Goal: Transaction & Acquisition: Purchase product/service

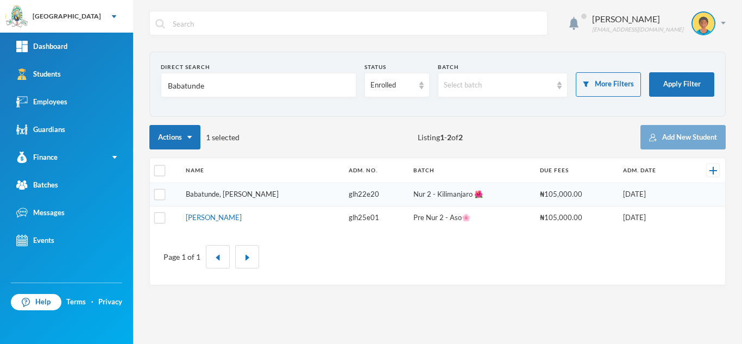
type input "Babatunde"
click at [255, 194] on link "Babatunde, [PERSON_NAME]" at bounding box center [232, 193] width 93 height 9
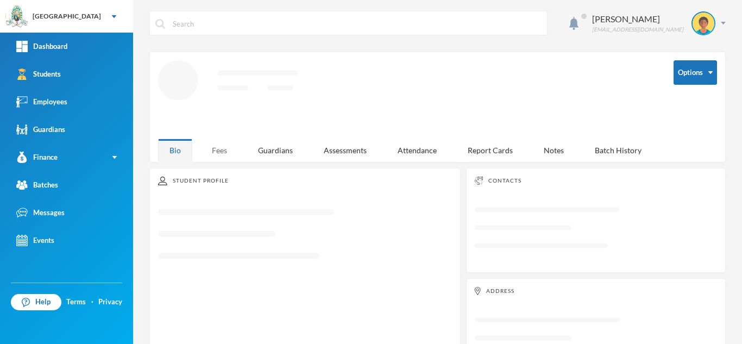
click at [219, 148] on div "Fees" at bounding box center [219, 149] width 38 height 23
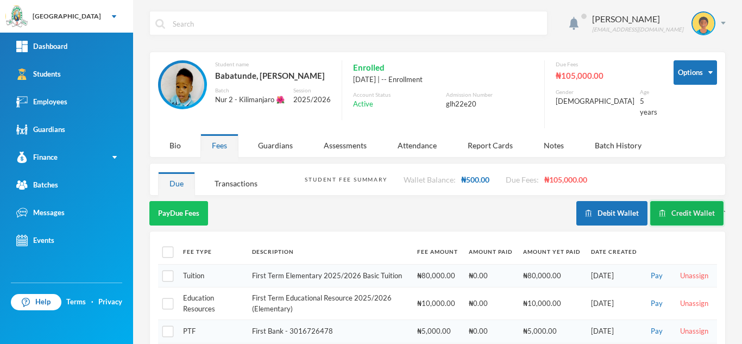
click at [673, 204] on button "Credit Wallet" at bounding box center [686, 213] width 73 height 24
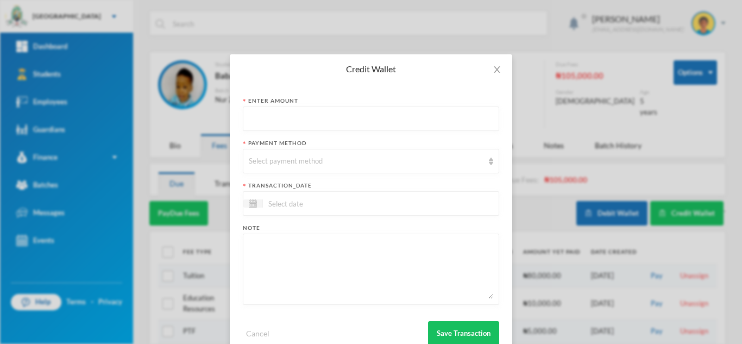
click at [403, 122] on input "text" at bounding box center [371, 119] width 244 height 24
type input "2000"
click at [352, 160] on div "Select payment method" at bounding box center [366, 161] width 235 height 11
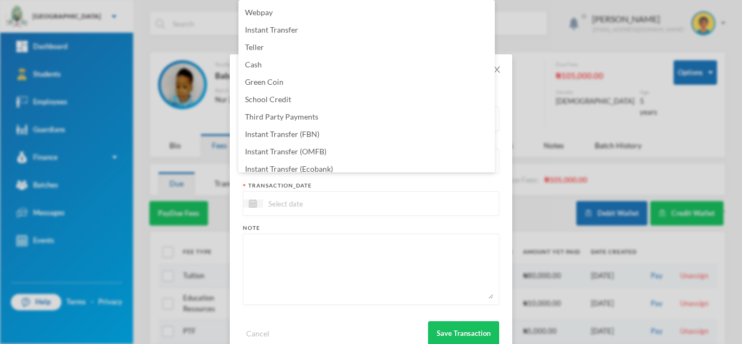
scroll to position [110, 0]
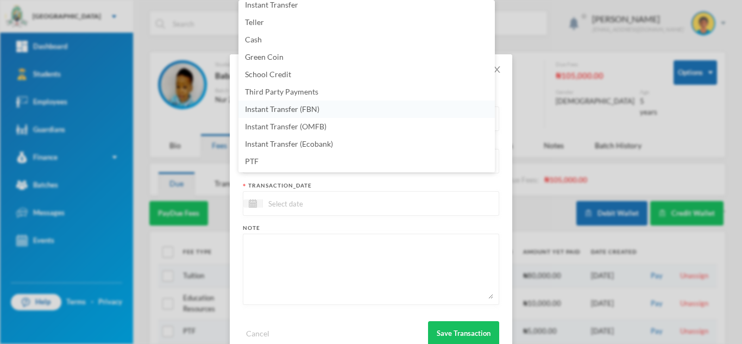
click at [332, 106] on li "Instant Transfer (FBN)" at bounding box center [366, 108] width 256 height 17
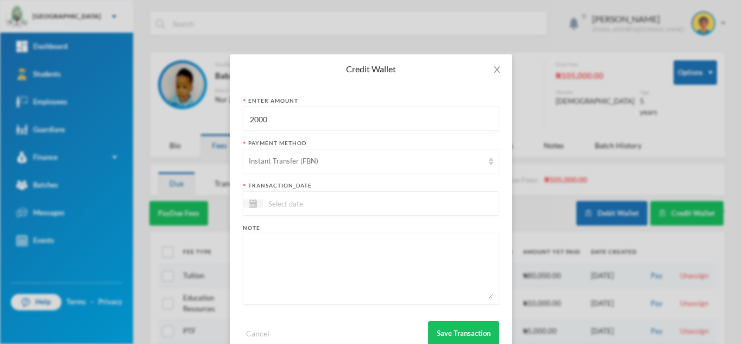
click at [308, 155] on div "Instant Transfer (FBN)" at bounding box center [371, 161] width 256 height 24
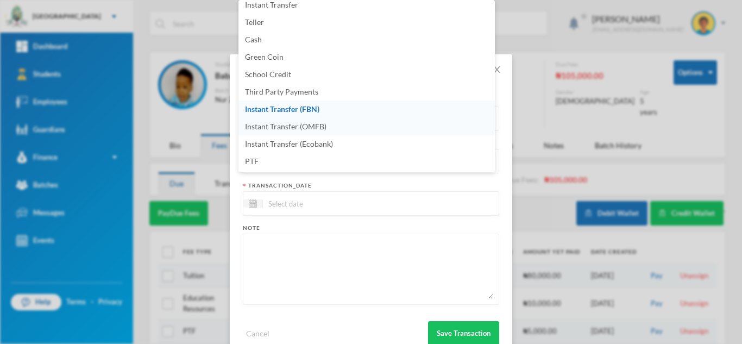
click at [371, 129] on li "Instant Transfer (OMFB)" at bounding box center [366, 126] width 256 height 17
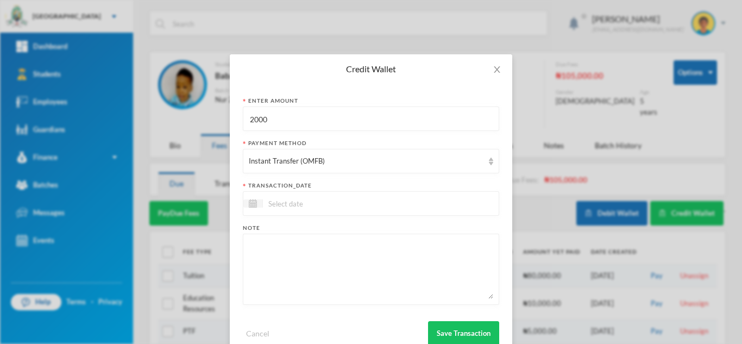
click at [288, 204] on input at bounding box center [308, 203] width 91 height 12
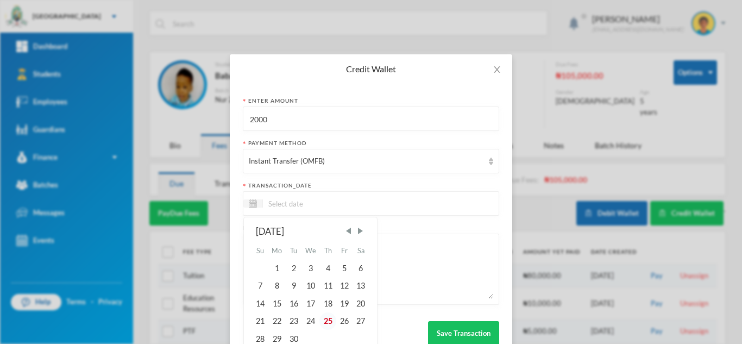
click at [326, 322] on div "25" at bounding box center [327, 320] width 16 height 17
type input "25/09/2025"
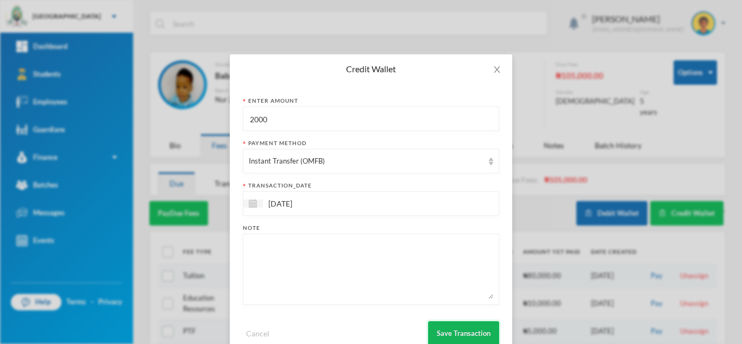
click at [436, 327] on button "Save Transaction" at bounding box center [463, 333] width 71 height 24
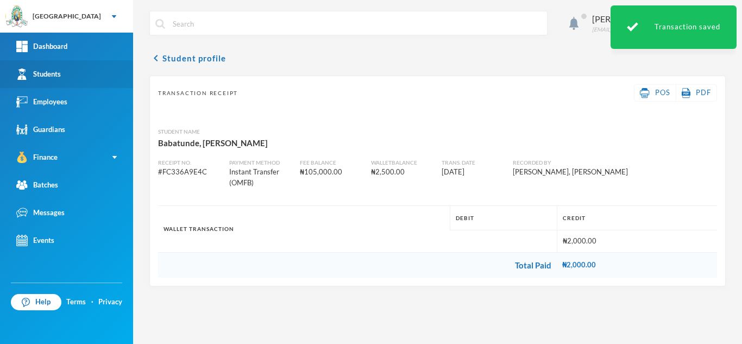
click at [59, 80] on link "Students" at bounding box center [66, 74] width 133 height 28
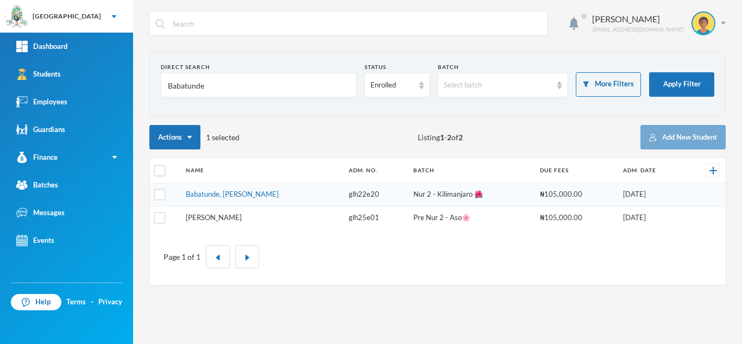
click at [202, 217] on link "Babatunde, Michelle Ewaoluwa" at bounding box center [214, 217] width 56 height 9
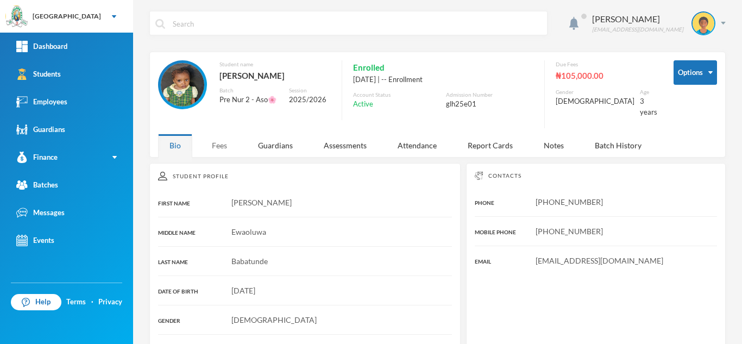
click at [223, 135] on div "Fees" at bounding box center [219, 145] width 38 height 23
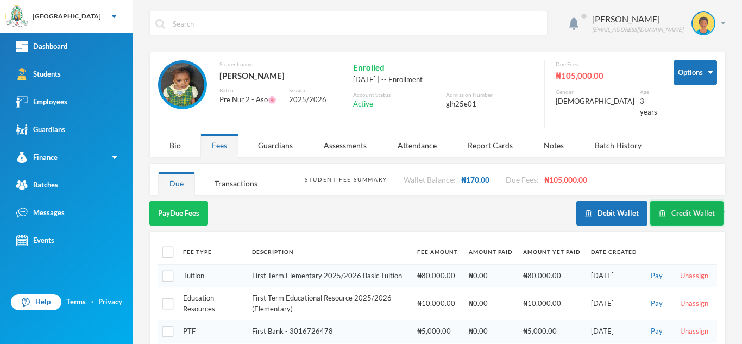
click at [682, 201] on button "Credit Wallet" at bounding box center [686, 213] width 73 height 24
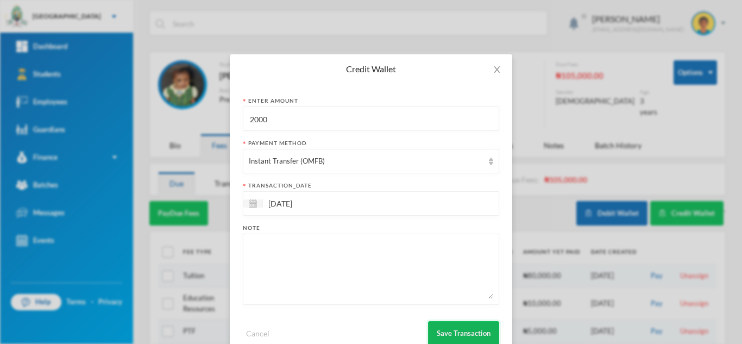
click at [458, 330] on button "Save Transaction" at bounding box center [463, 333] width 71 height 24
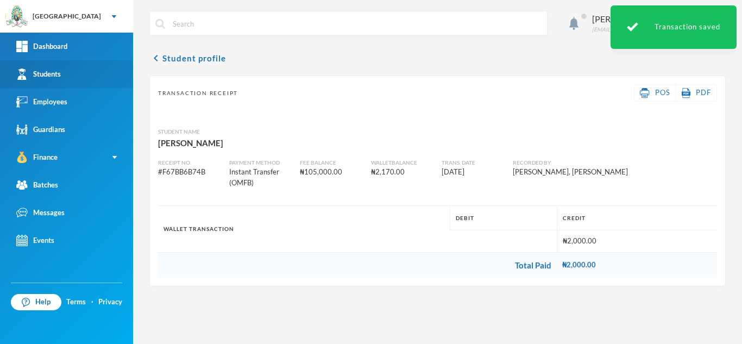
click at [98, 78] on link "Students" at bounding box center [66, 74] width 133 height 28
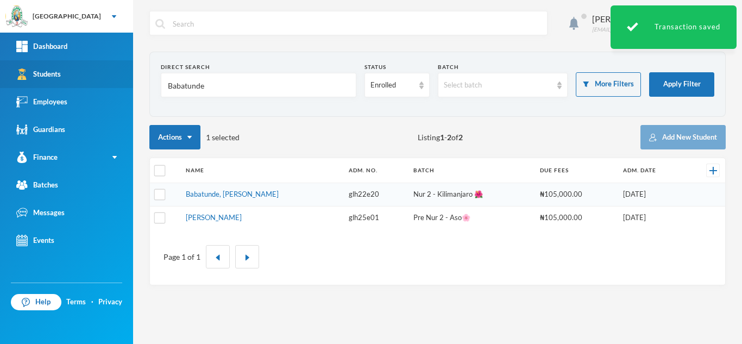
drag, startPoint x: 225, startPoint y: 83, endPoint x: 130, endPoint y: 75, distance: 95.3
click at [130, 75] on div "Greenland Hall Your Bluebic Account Greenland Hall Add a New School Dashboard S…" at bounding box center [371, 172] width 742 height 344
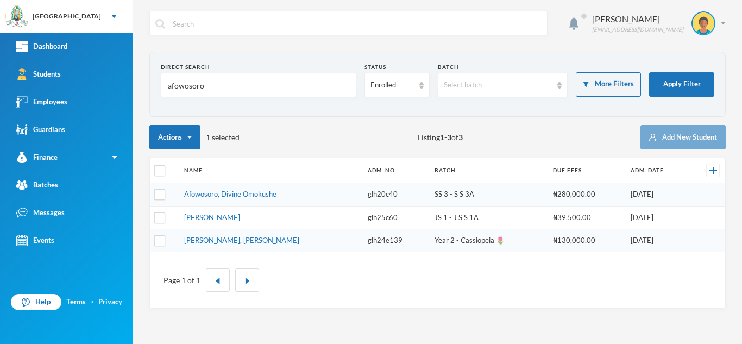
type input "afowosoro"
click at [229, 195] on link "Afowosoro, Divine Omokushe" at bounding box center [230, 193] width 92 height 9
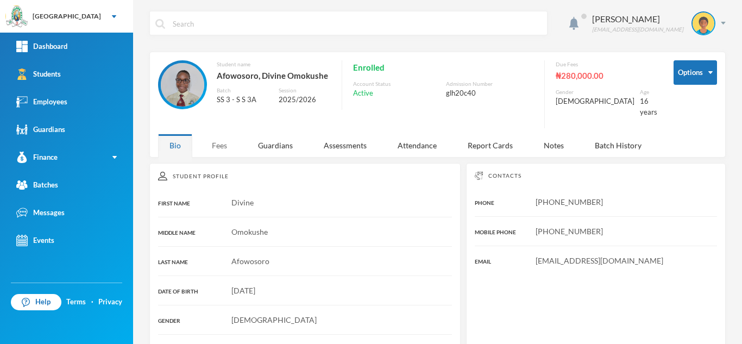
click at [218, 140] on div "Fees" at bounding box center [219, 145] width 38 height 23
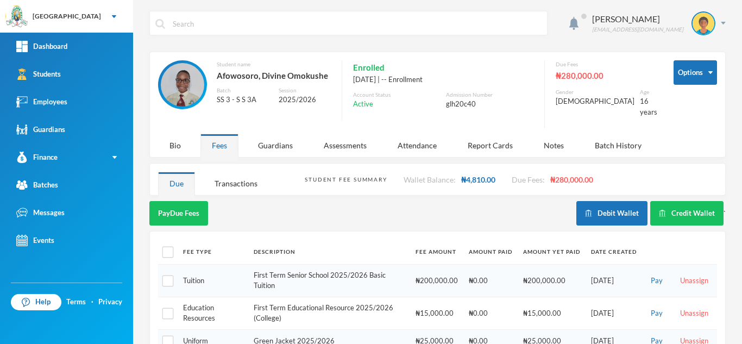
scroll to position [89, 0]
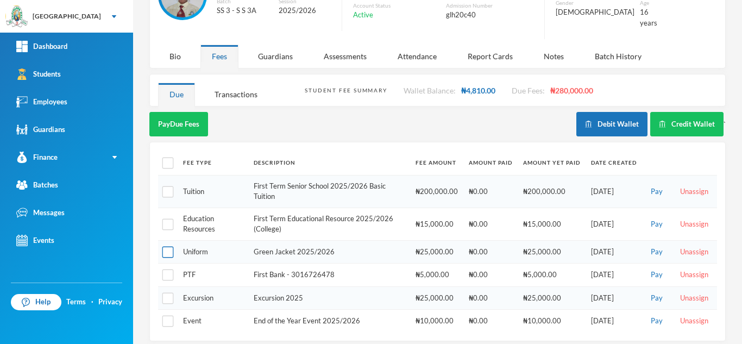
click at [168, 246] on input "checkbox" at bounding box center [167, 251] width 11 height 11
checkbox input "true"
click at [176, 123] on button "Pay Selected (1)" at bounding box center [182, 124] width 67 height 24
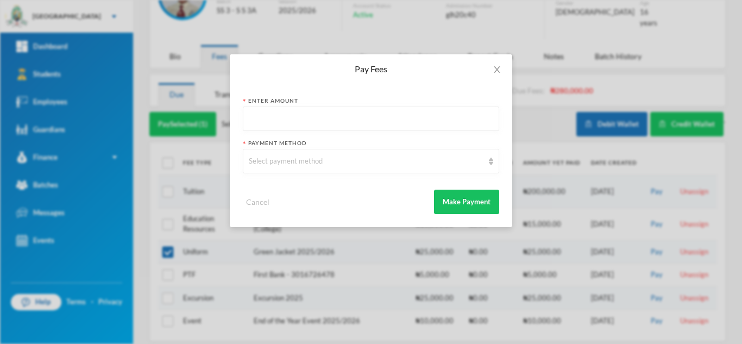
click at [254, 115] on input "text" at bounding box center [371, 119] width 244 height 24
type input "25000"
click at [299, 163] on div "Select payment method" at bounding box center [366, 161] width 235 height 11
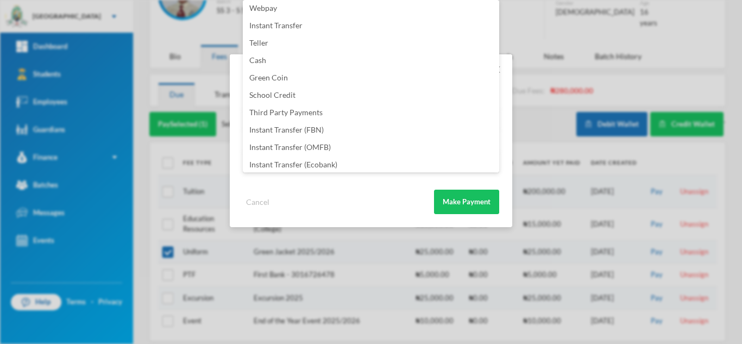
scroll to position [128, 0]
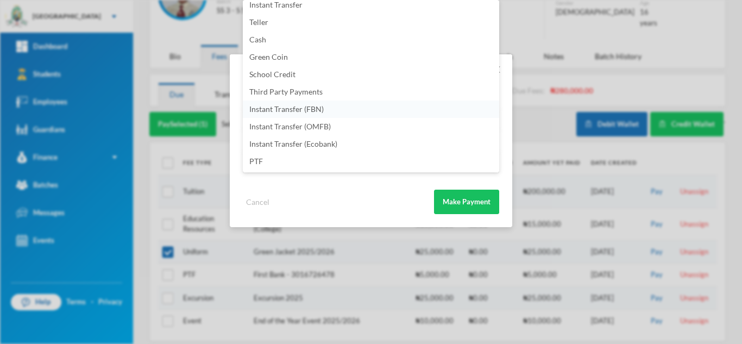
click at [338, 110] on li "Instant Transfer (FBN)" at bounding box center [371, 108] width 256 height 17
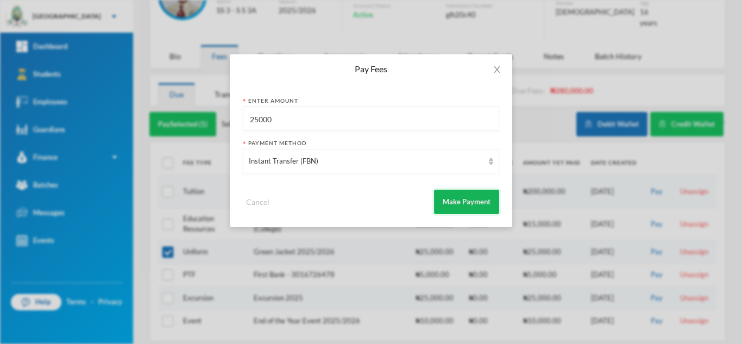
click at [447, 191] on button "Make Payment" at bounding box center [466, 201] width 65 height 24
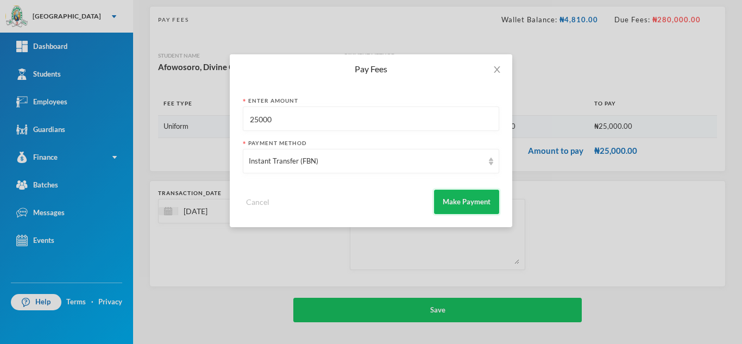
scroll to position [69, 0]
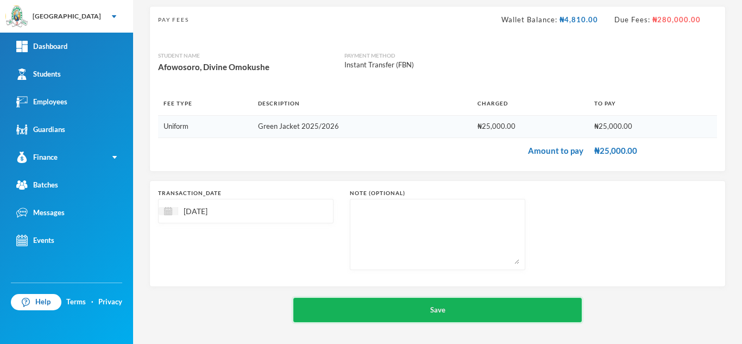
click at [365, 304] on button "Save" at bounding box center [437, 309] width 288 height 24
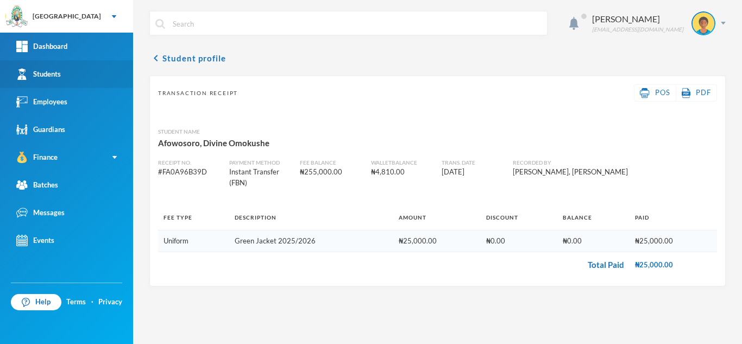
click at [87, 72] on link "Students" at bounding box center [66, 74] width 133 height 28
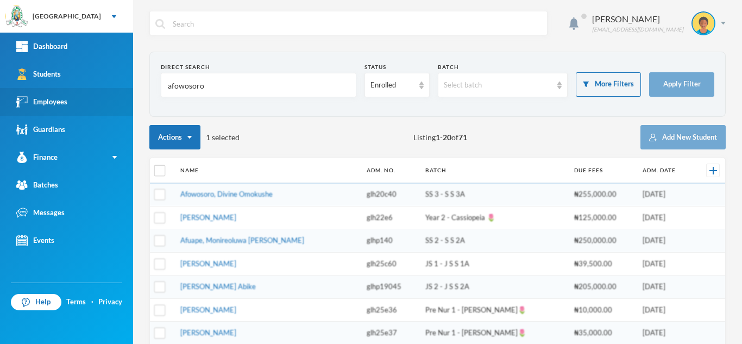
drag, startPoint x: 217, startPoint y: 94, endPoint x: 99, endPoint y: 89, distance: 117.9
click at [99, 89] on div "Greenland Hall Your Bluebic Account Greenland Hall Add a New School Dashboard S…" at bounding box center [371, 172] width 742 height 344
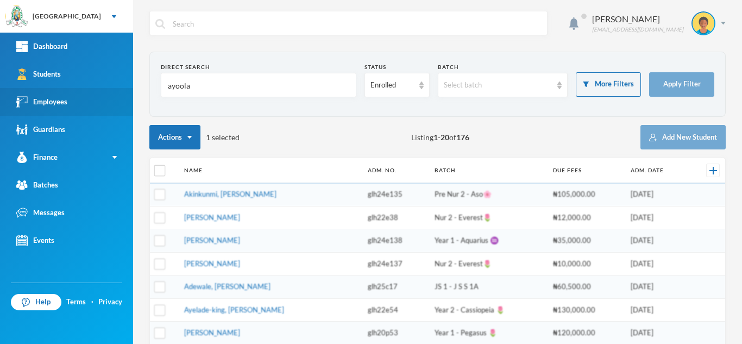
type input "ayoola"
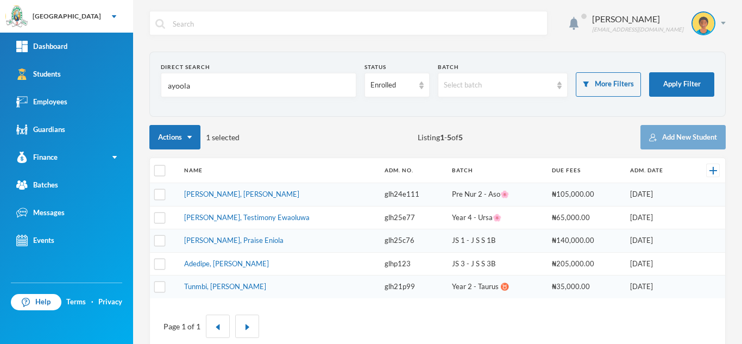
click at [209, 106] on section "Direct Search ayoola Status Enrolled Batch Select batch More Filters Apply Filt…" at bounding box center [437, 84] width 576 height 65
click at [232, 247] on td "Ayoola-oladimeji, Praise Eniola" at bounding box center [279, 240] width 200 height 23
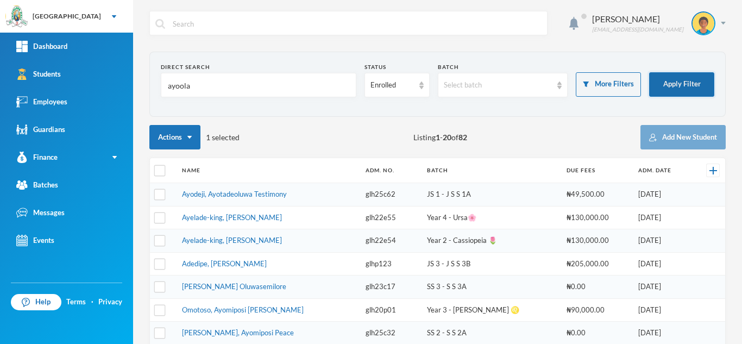
click at [674, 87] on button "Apply Filter" at bounding box center [681, 84] width 65 height 24
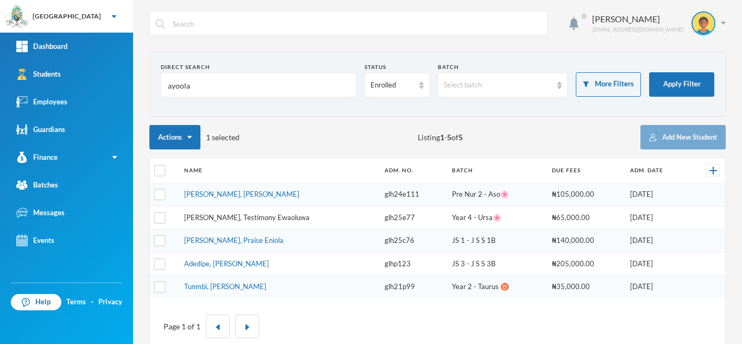
click at [215, 217] on link "Ayoola-oladimeji, Testimony Ewaoluwa" at bounding box center [246, 217] width 125 height 9
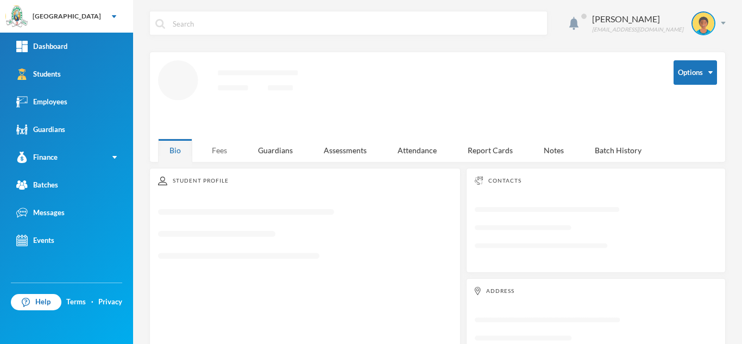
click at [218, 146] on div "Fees" at bounding box center [219, 149] width 38 height 23
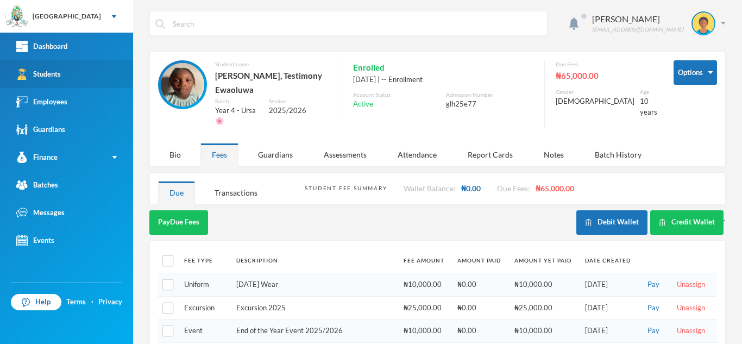
click at [84, 71] on link "Students" at bounding box center [66, 74] width 133 height 28
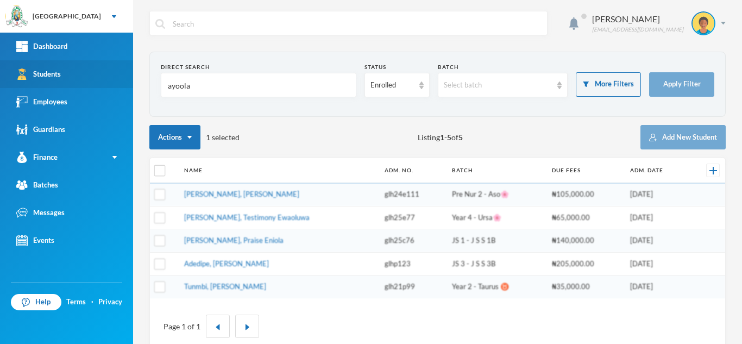
drag, startPoint x: 210, startPoint y: 88, endPoint x: 50, endPoint y: 78, distance: 159.9
click at [50, 78] on div "Greenland Hall Your Bluebic Account Greenland Hall Add a New School Dashboard S…" at bounding box center [371, 172] width 742 height 344
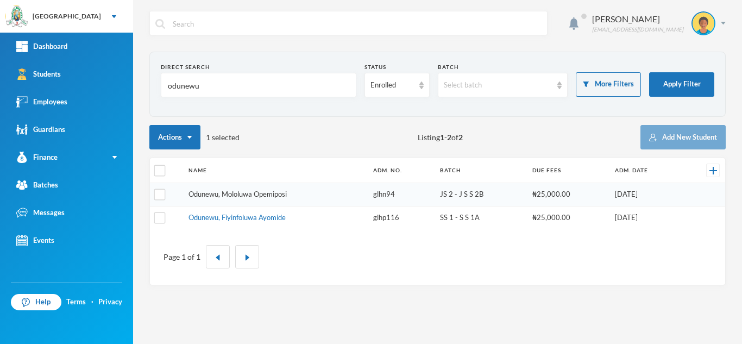
type input "odunewu"
click at [226, 196] on link "Odunewu, Mololuwa Opemiposi" at bounding box center [237, 193] width 98 height 9
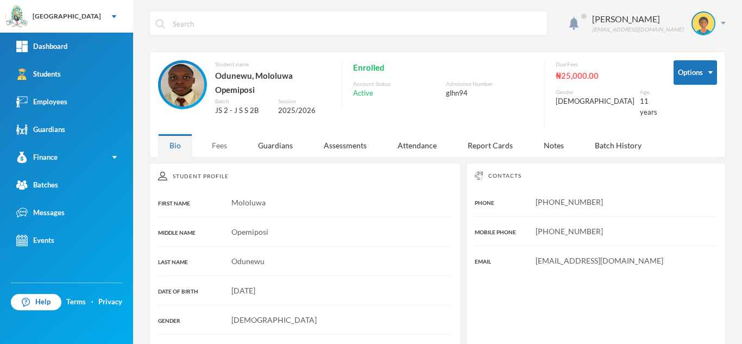
click at [217, 143] on div "Fees" at bounding box center [219, 145] width 38 height 23
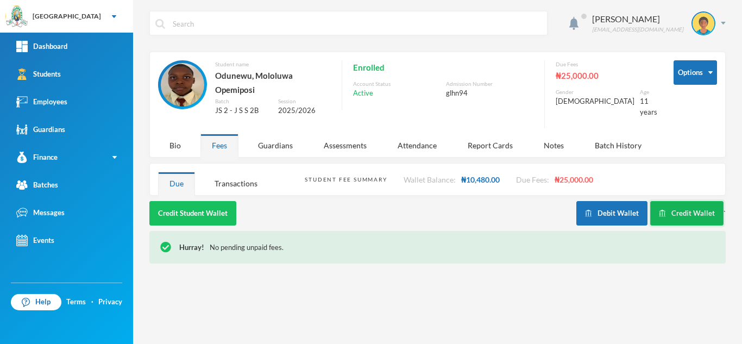
click at [664, 208] on button "Credit Wallet" at bounding box center [686, 213] width 73 height 24
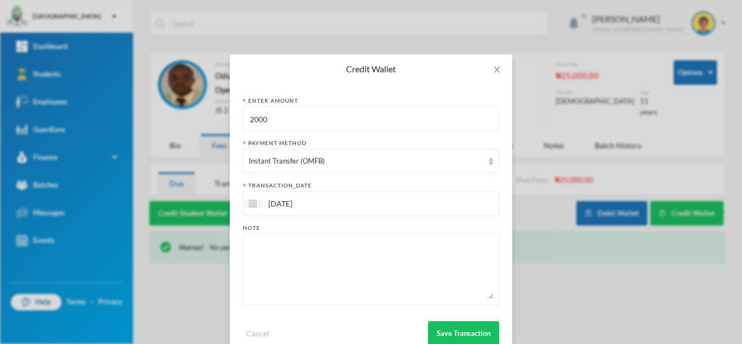
drag, startPoint x: 204, startPoint y: 121, endPoint x: 192, endPoint y: 120, distance: 12.0
click at [192, 120] on div "Credit Wallet Enter Amount 2000 Payment Method Instant Transfer (OMFB) transact…" at bounding box center [371, 172] width 742 height 344
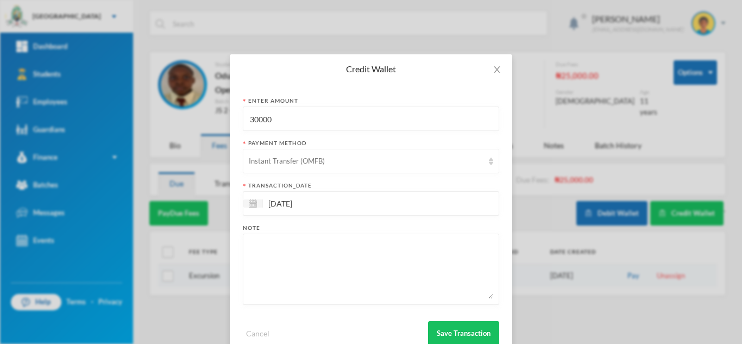
type input "30000"
click at [296, 162] on div "Instant Transfer (OMFB)" at bounding box center [366, 161] width 235 height 11
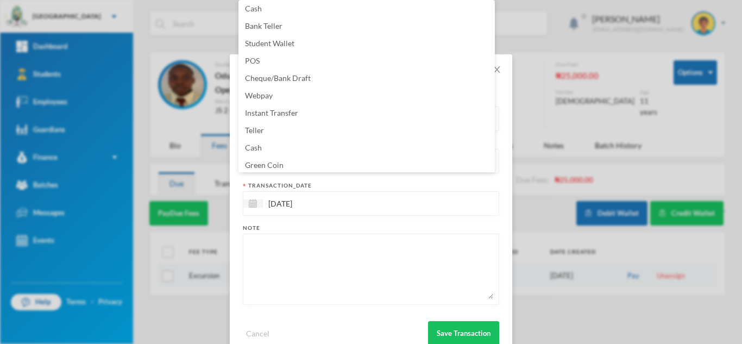
scroll to position [110, 0]
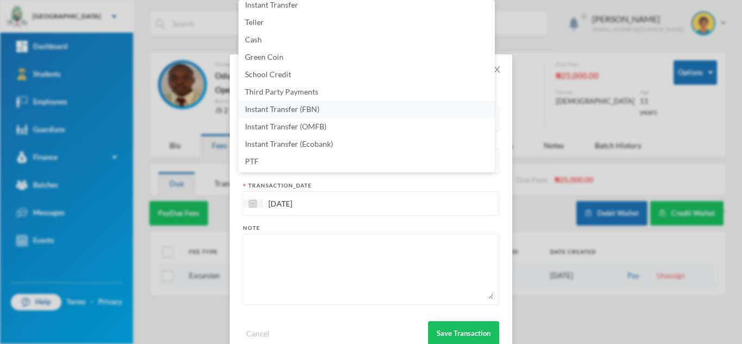
click at [300, 104] on span "Instant Transfer (FBN)" at bounding box center [282, 108] width 74 height 9
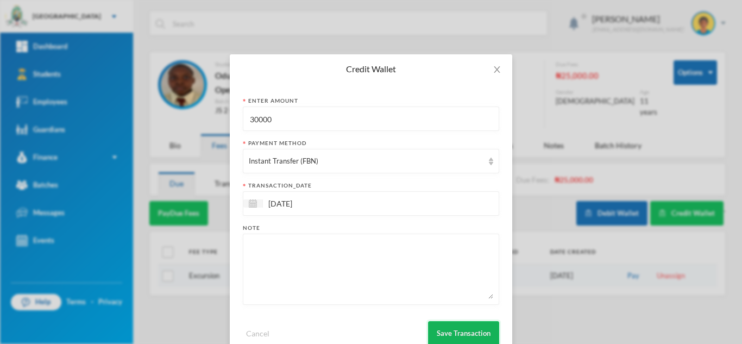
click at [439, 335] on button "Save Transaction" at bounding box center [463, 333] width 71 height 24
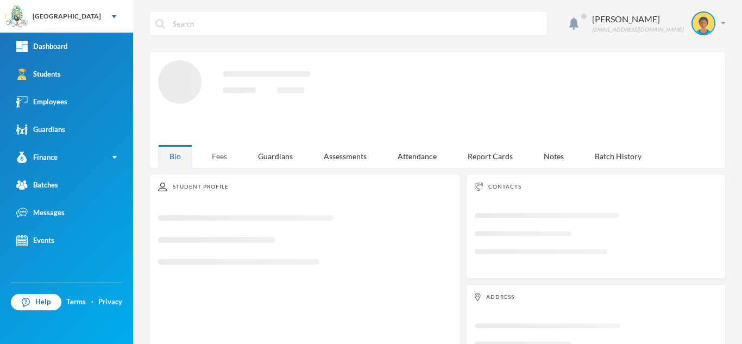
click at [225, 156] on div "Fees" at bounding box center [219, 155] width 38 height 23
click at [226, 151] on div "Fees" at bounding box center [219, 155] width 38 height 23
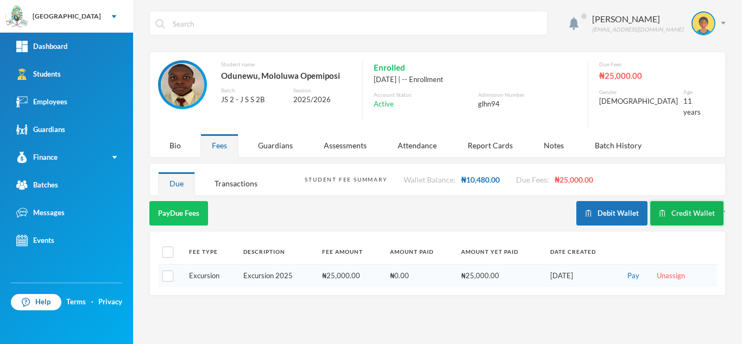
click at [665, 201] on button "Credit Wallet" at bounding box center [686, 213] width 73 height 24
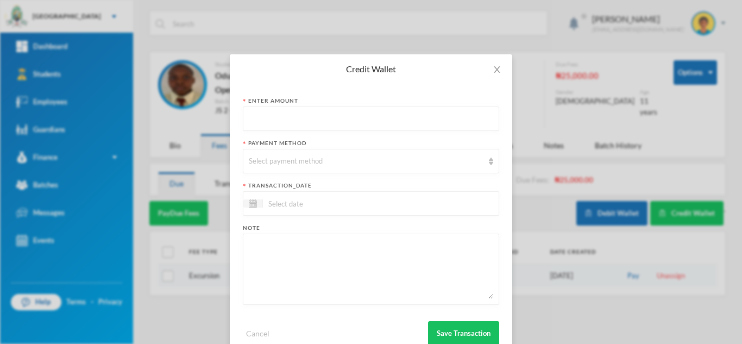
click at [324, 119] on input "text" at bounding box center [371, 119] width 244 height 24
type input "30000"
click at [310, 166] on div "Select payment method" at bounding box center [366, 161] width 235 height 11
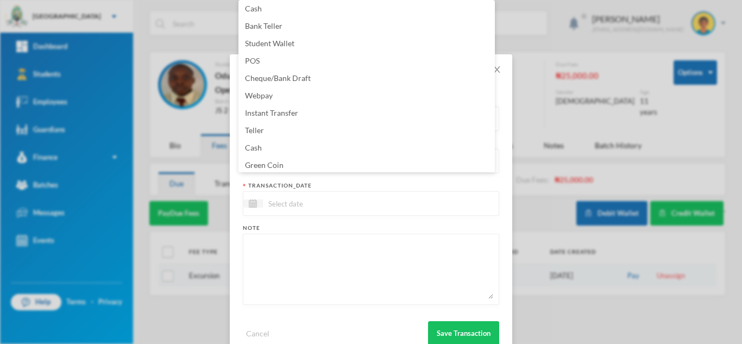
scroll to position [110, 0]
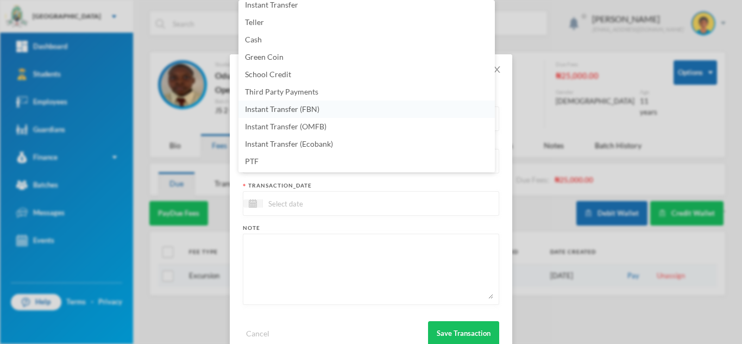
click at [340, 111] on li "Instant Transfer (FBN)" at bounding box center [366, 108] width 256 height 17
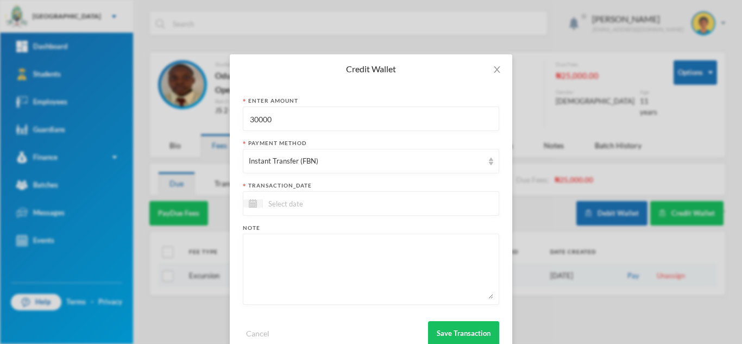
click at [325, 200] on input at bounding box center [308, 203] width 91 height 12
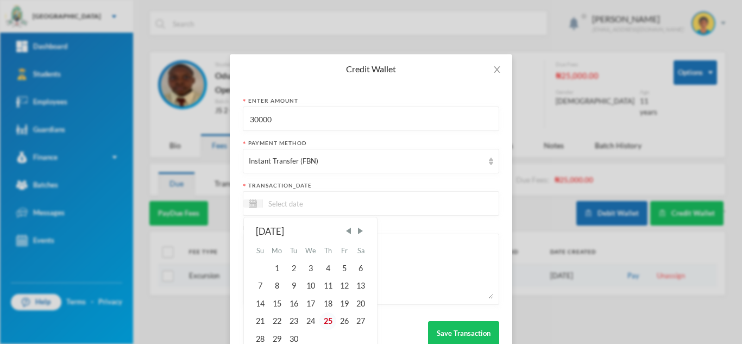
click at [323, 321] on div "25" at bounding box center [327, 320] width 16 height 17
type input "25/09/2025"
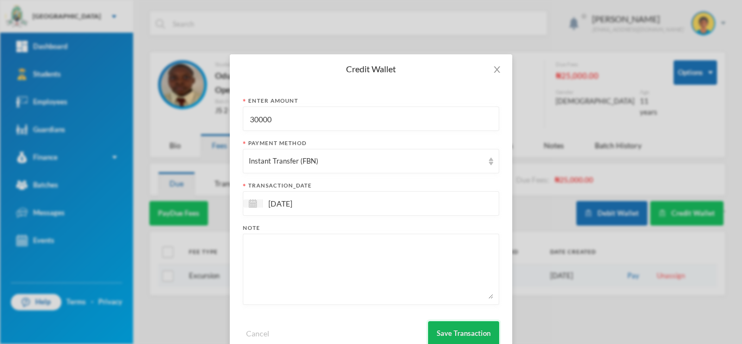
click at [447, 326] on button "Save Transaction" at bounding box center [463, 333] width 71 height 24
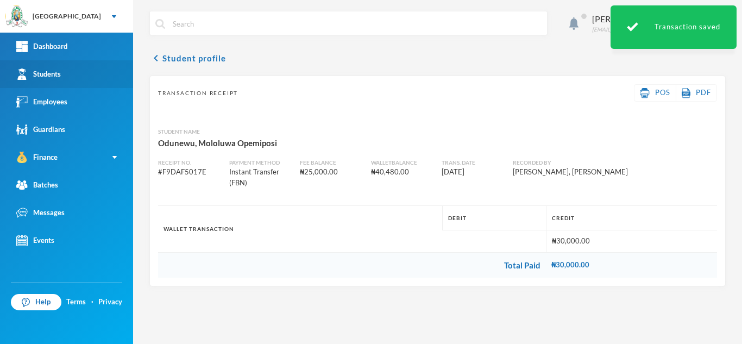
click at [83, 73] on link "Students" at bounding box center [66, 74] width 133 height 28
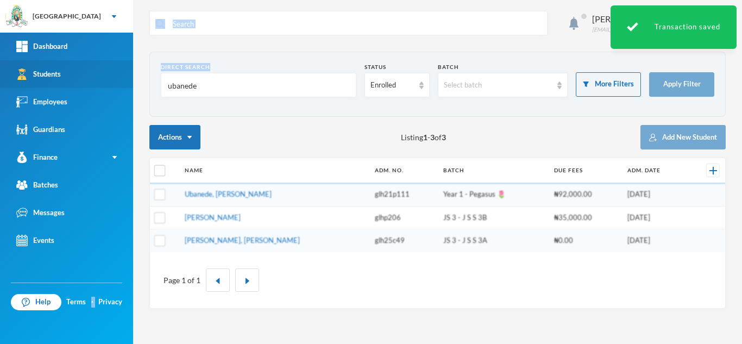
drag, startPoint x: 250, startPoint y: 100, endPoint x: 68, endPoint y: 73, distance: 183.3
click at [68, 73] on div "Greenland Hall Your Bluebic Account Greenland Hall Add a New School Dashboard S…" at bounding box center [371, 172] width 742 height 344
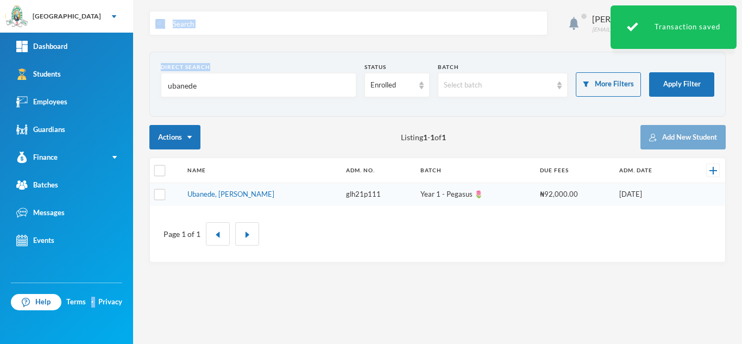
click at [220, 90] on input "ubanede" at bounding box center [258, 85] width 183 height 24
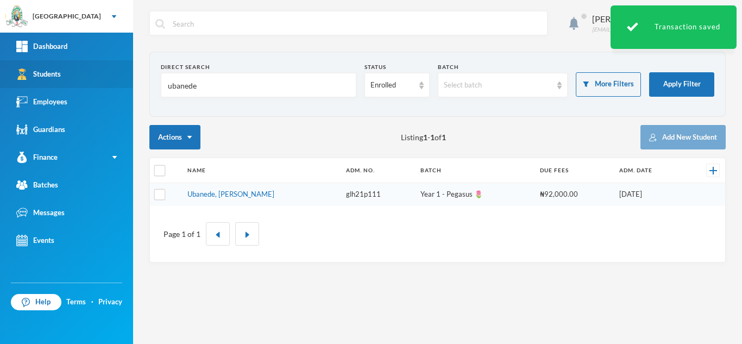
drag, startPoint x: 220, startPoint y: 90, endPoint x: 114, endPoint y: 80, distance: 106.9
click at [114, 80] on div "Greenland Hall Your Bluebic Account Greenland Hall Add a New School Dashboard S…" at bounding box center [371, 172] width 742 height 344
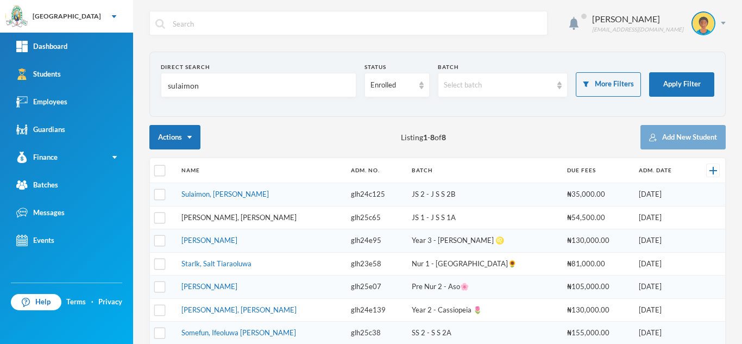
type input "sulaimon"
click at [220, 218] on link "Sulaimon, Ibrahim Olayinka" at bounding box center [238, 217] width 115 height 9
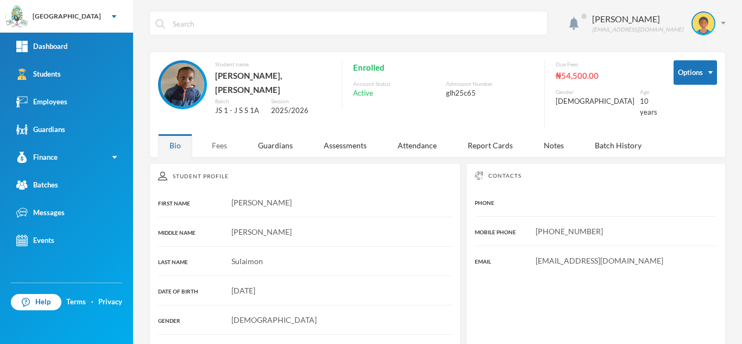
click at [214, 137] on div "Fees" at bounding box center [219, 145] width 38 height 23
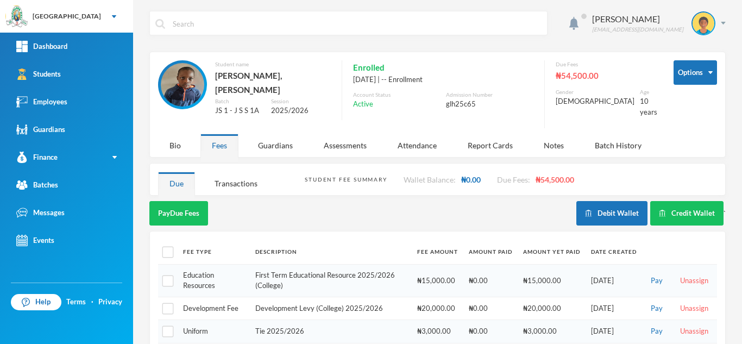
scroll to position [89, 0]
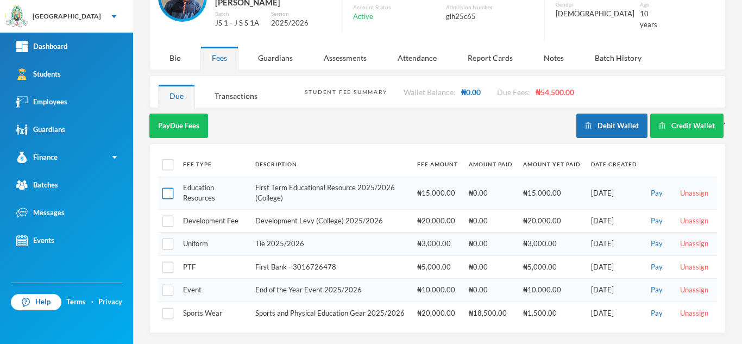
click at [164, 187] on input "checkbox" at bounding box center [167, 192] width 11 height 11
checkbox input "true"
click at [162, 216] on input "checkbox" at bounding box center [167, 221] width 11 height 11
checkbox input "true"
click at [169, 308] on input "checkbox" at bounding box center [167, 313] width 11 height 11
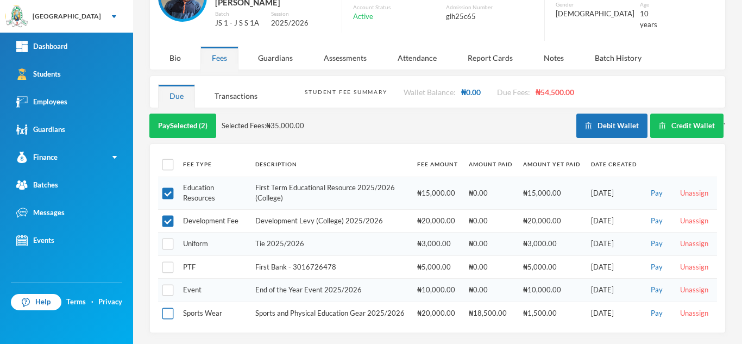
checkbox input "true"
click at [168, 216] on input "checkbox" at bounding box center [167, 221] width 11 height 11
checkbox input "false"
click at [167, 238] on input "checkbox" at bounding box center [167, 243] width 11 height 11
checkbox input "true"
